Goal: Find contact information: Find contact information

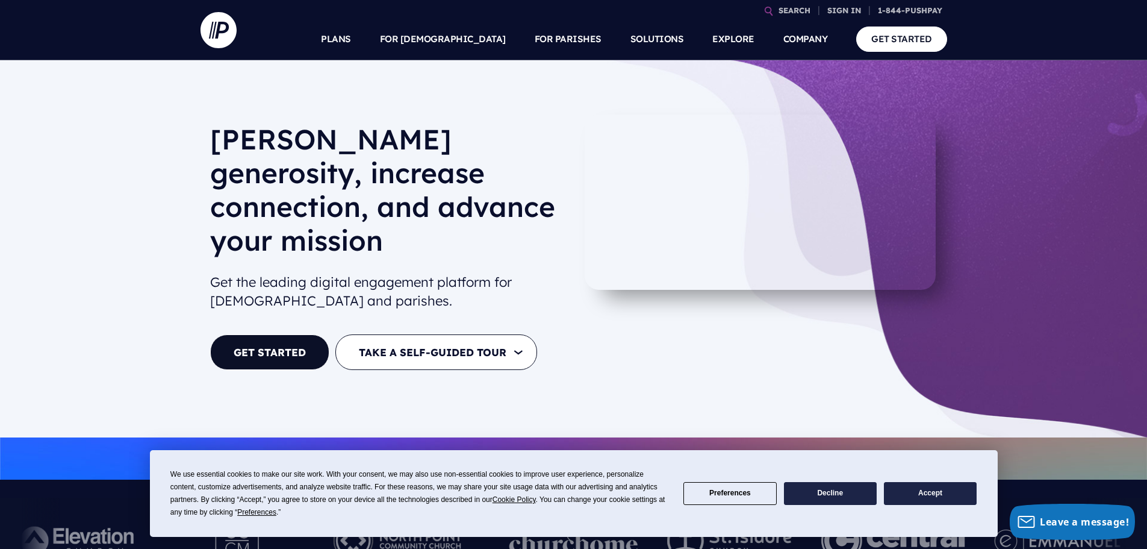
click at [953, 499] on button "Accept" at bounding box center [930, 493] width 93 height 23
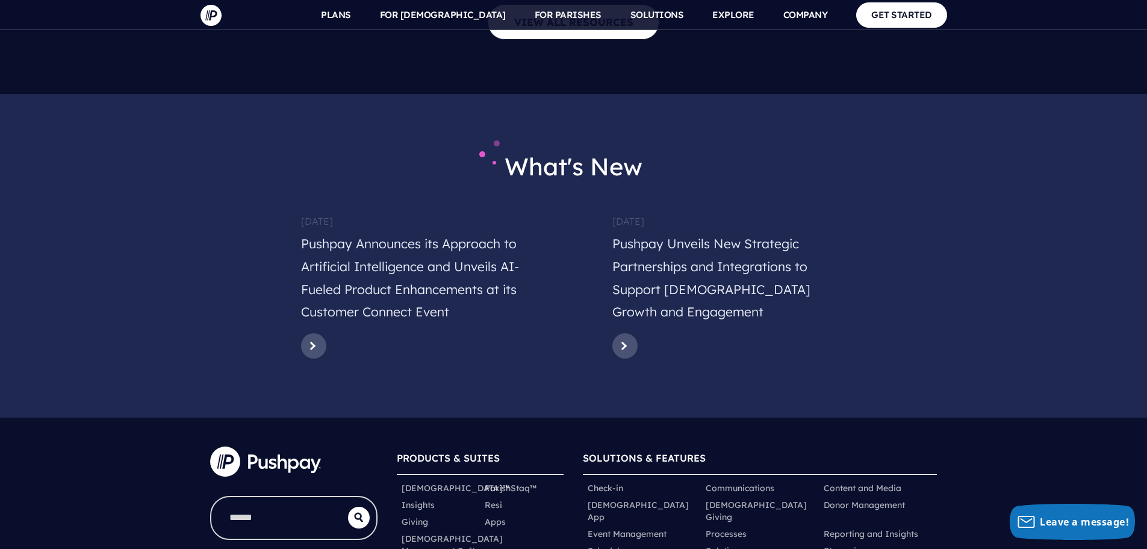
scroll to position [5863, 0]
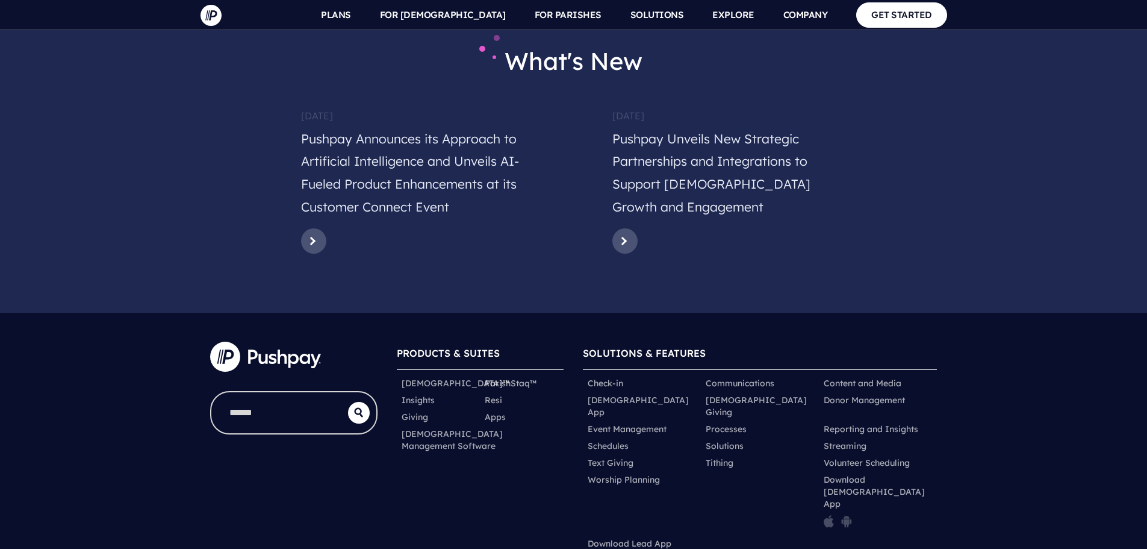
scroll to position [6055, 0]
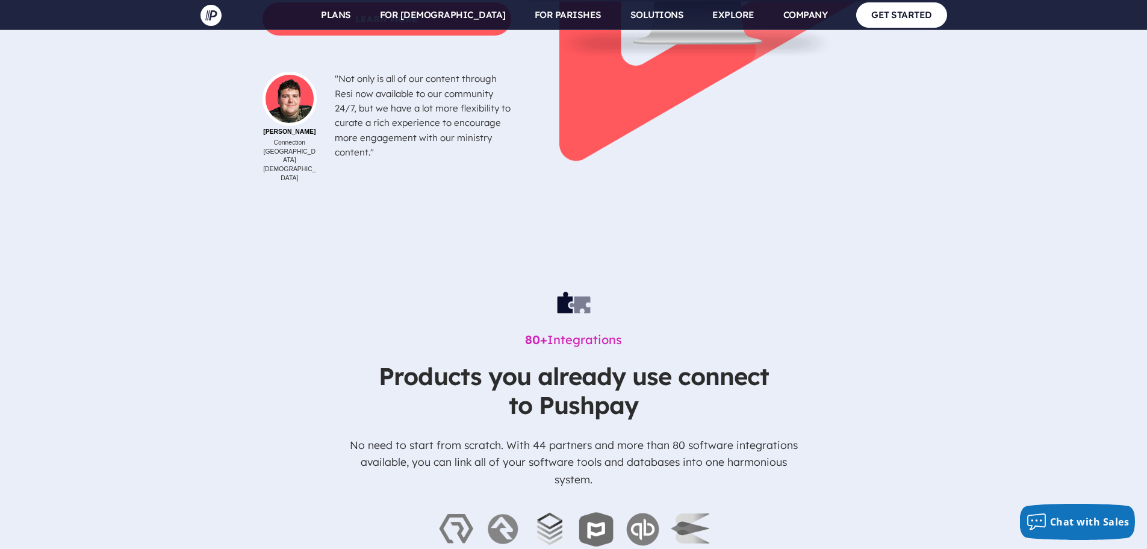
scroll to position [3945, 0]
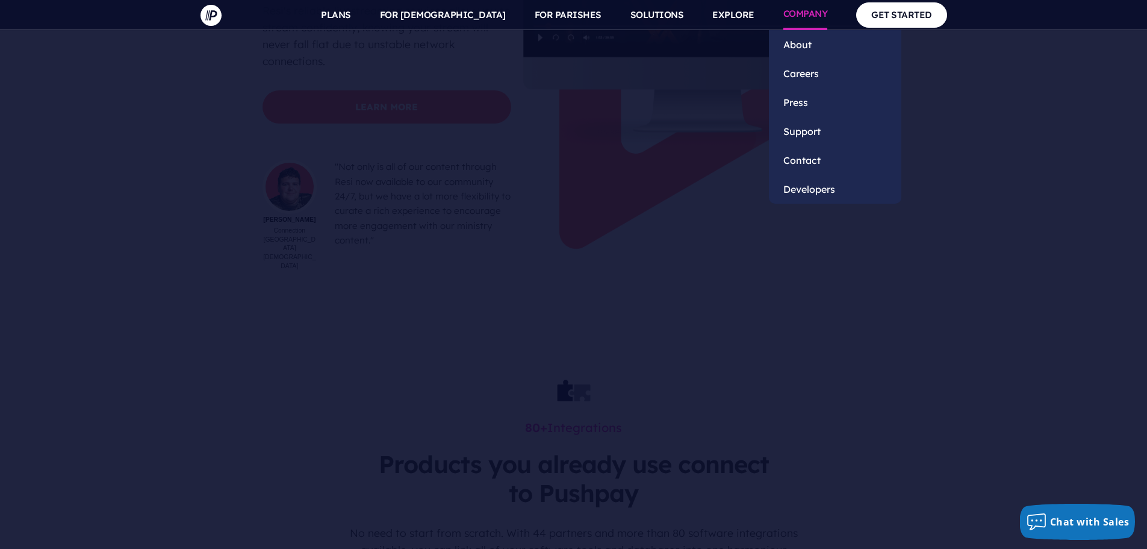
click at [809, 4] on link "COMPANY" at bounding box center [805, 15] width 45 height 30
click at [806, 153] on link "Contact" at bounding box center [835, 160] width 132 height 29
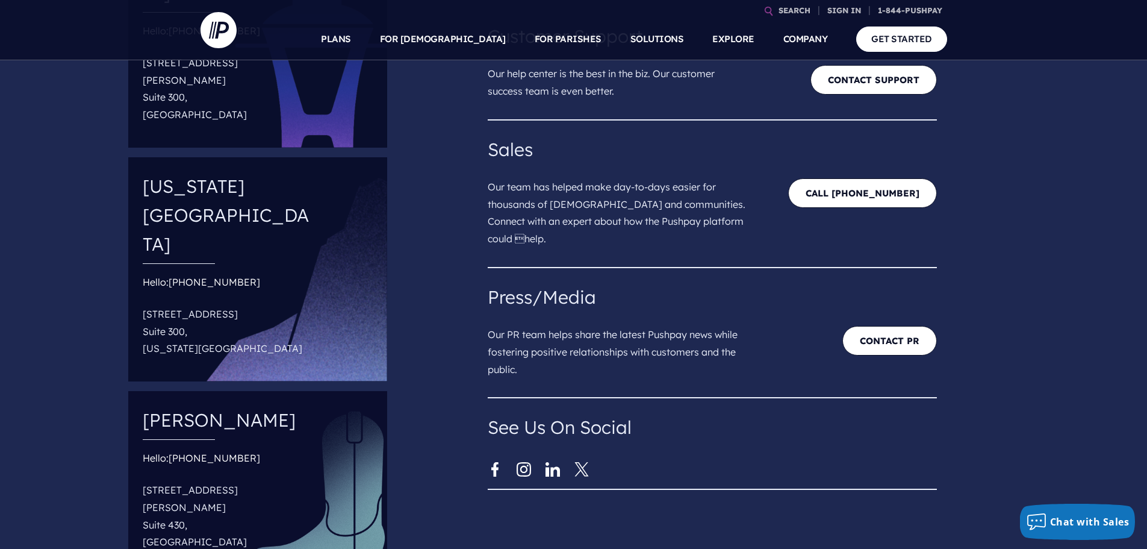
scroll to position [361, 0]
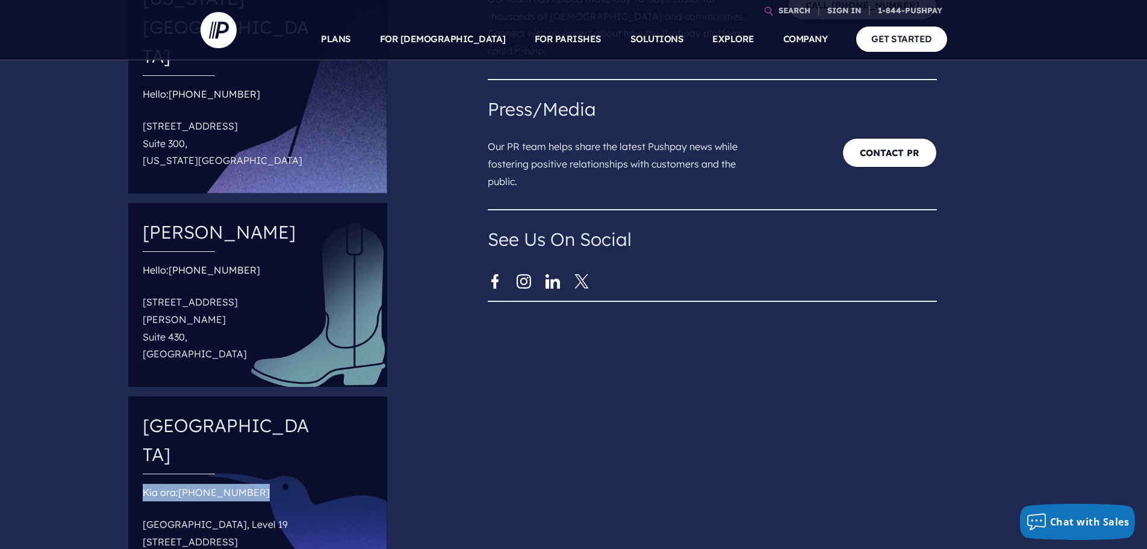
drag, startPoint x: 147, startPoint y: 343, endPoint x: 177, endPoint y: 352, distance: 31.4
click at [177, 484] on div "Kia ora: +64-80-099-[GEOGRAPHIC_DATA], [STREET_ADDRESS]" at bounding box center [229, 545] width 172 height 123
click at [173, 501] on p at bounding box center [229, 506] width 172 height 10
